Goal: Task Accomplishment & Management: Manage account settings

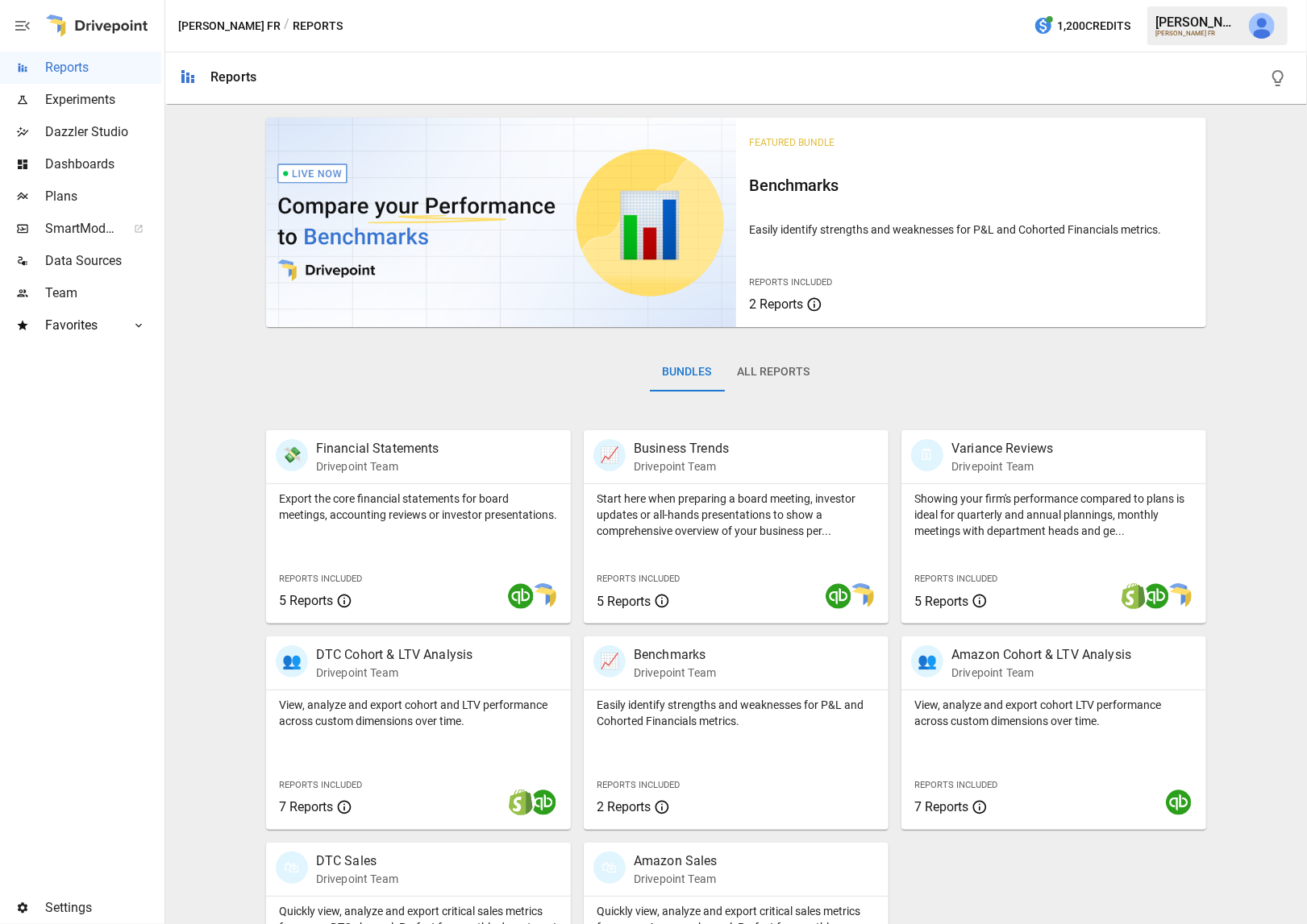
click at [48, 893] on div "Settings" at bounding box center [80, 908] width 161 height 32
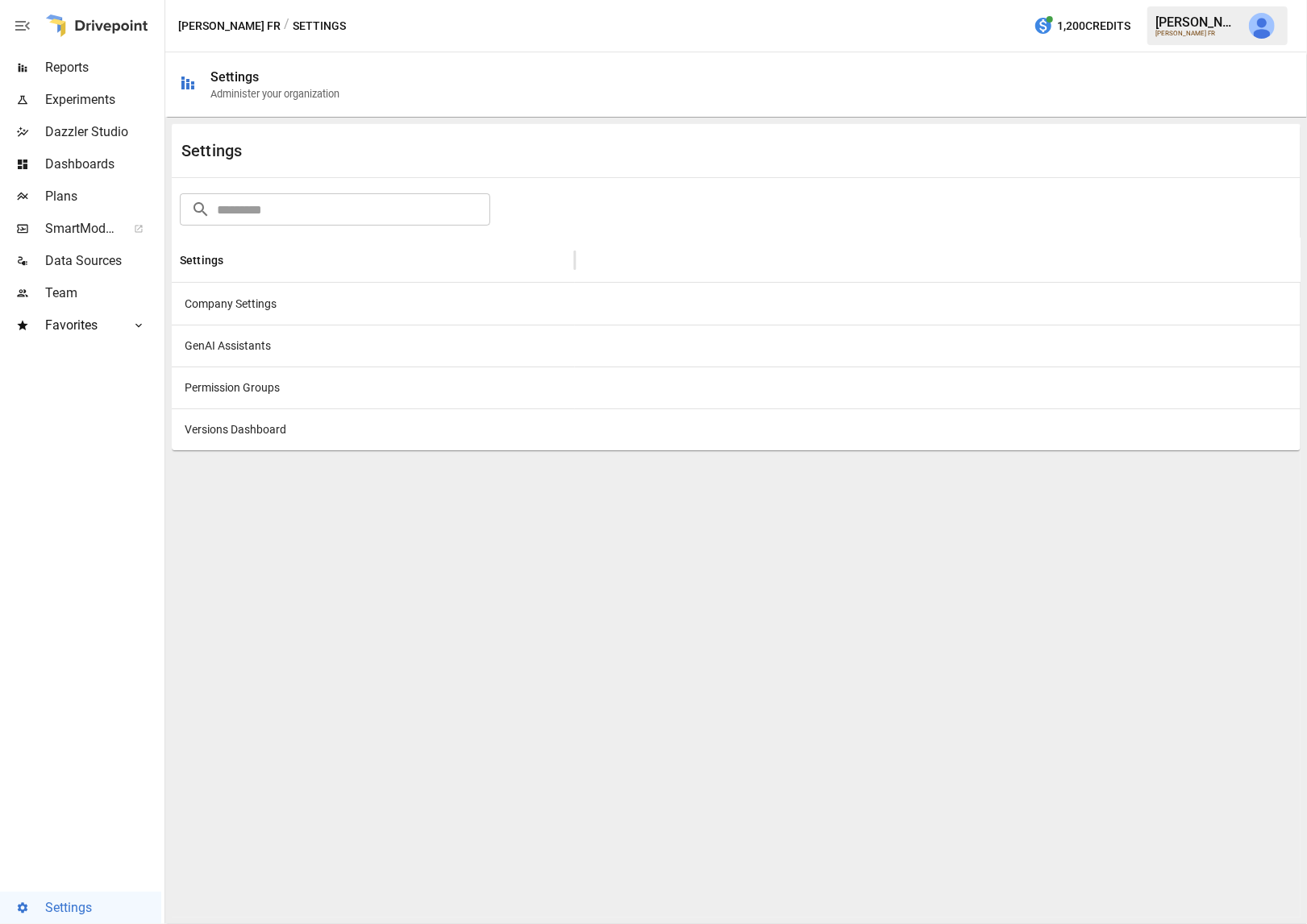
click at [280, 294] on div "Company Settings" at bounding box center [373, 304] width 403 height 42
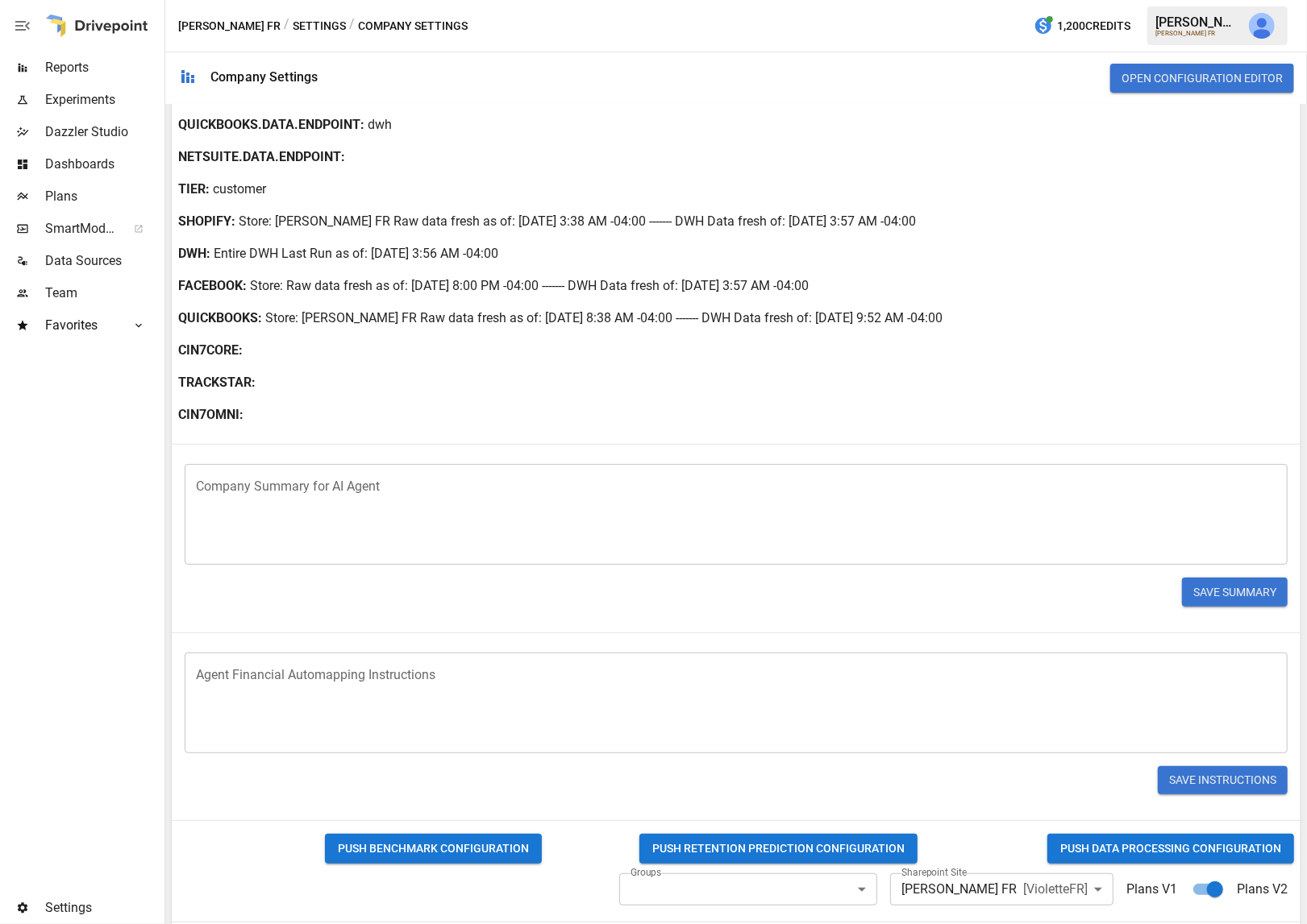
scroll to position [527, 0]
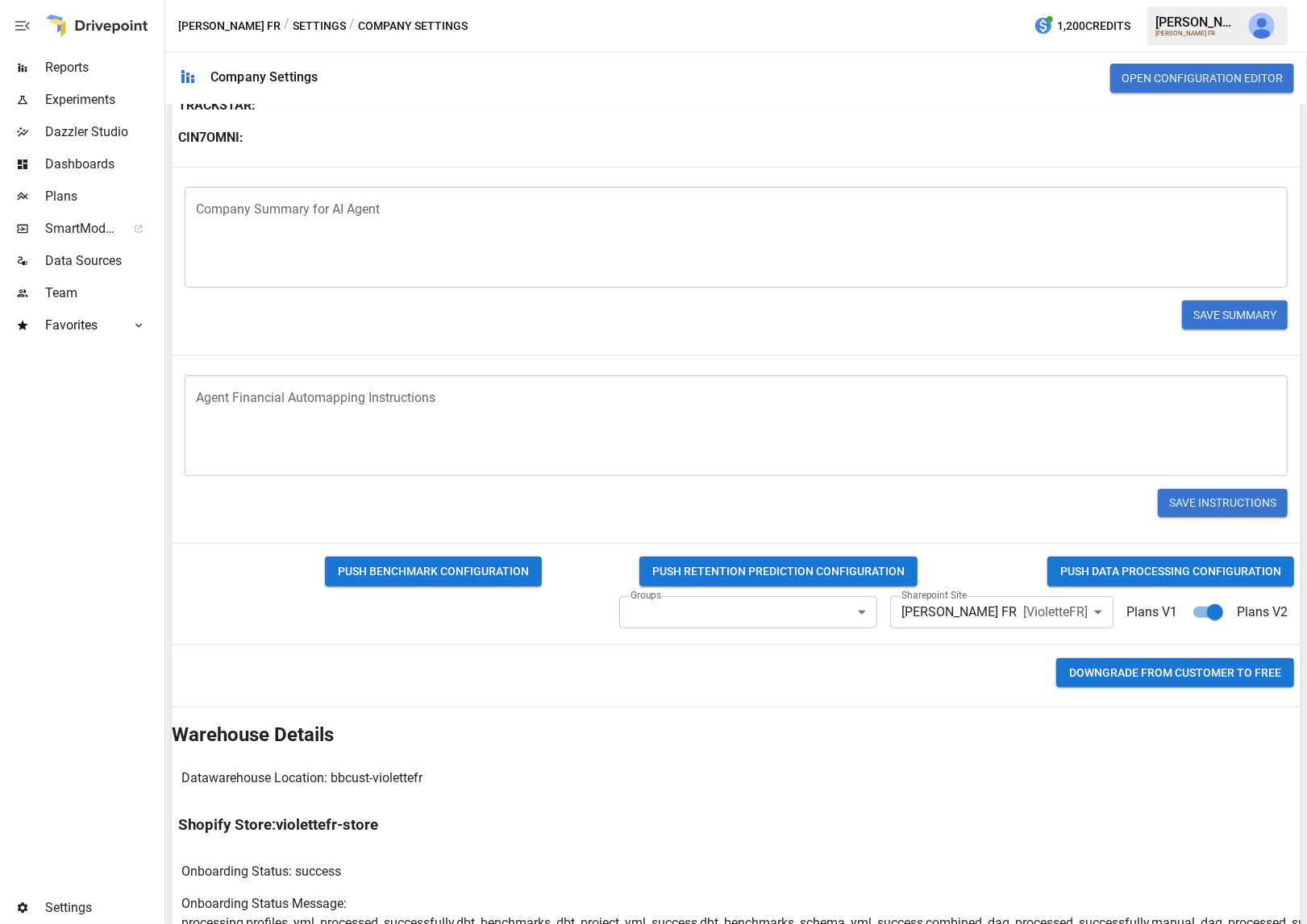
click at [1136, 569] on button "PUSH DATA PROCESSING CONFIGURATION" at bounding box center [1170, 571] width 247 height 30
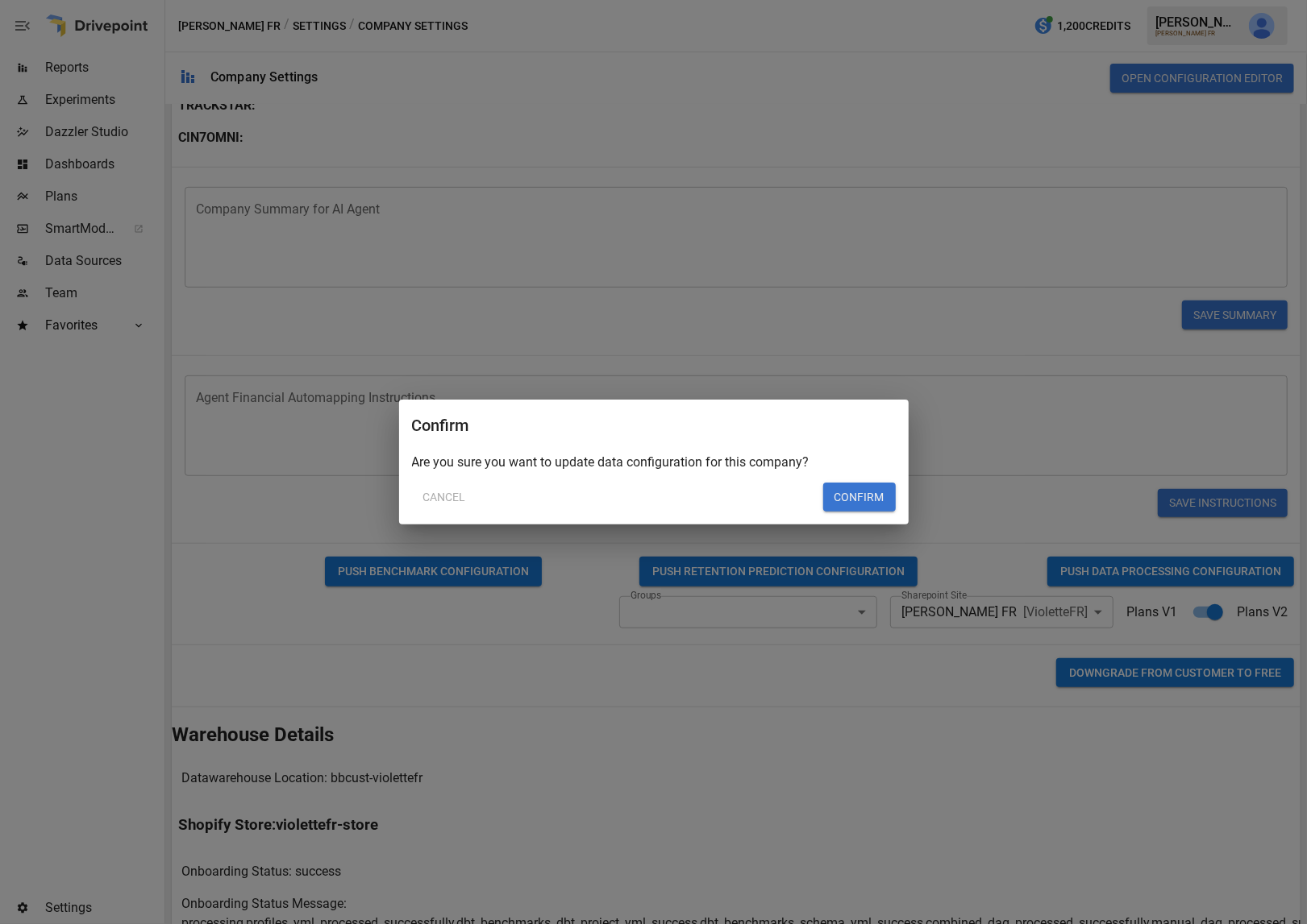
click at [849, 491] on button "Confirm" at bounding box center [860, 497] width 73 height 29
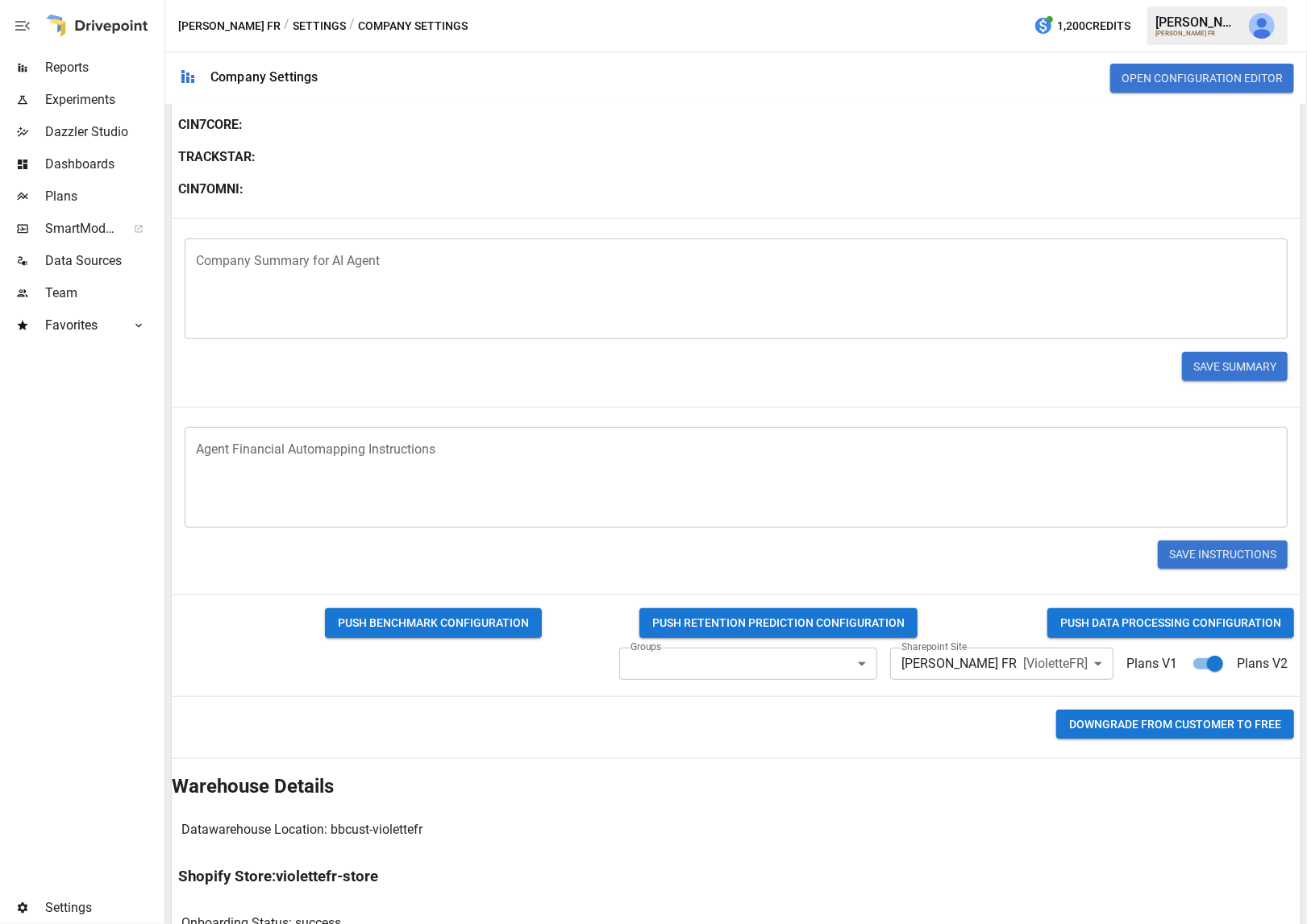
scroll to position [579, 0]
